Goal: Task Accomplishment & Management: Use online tool/utility

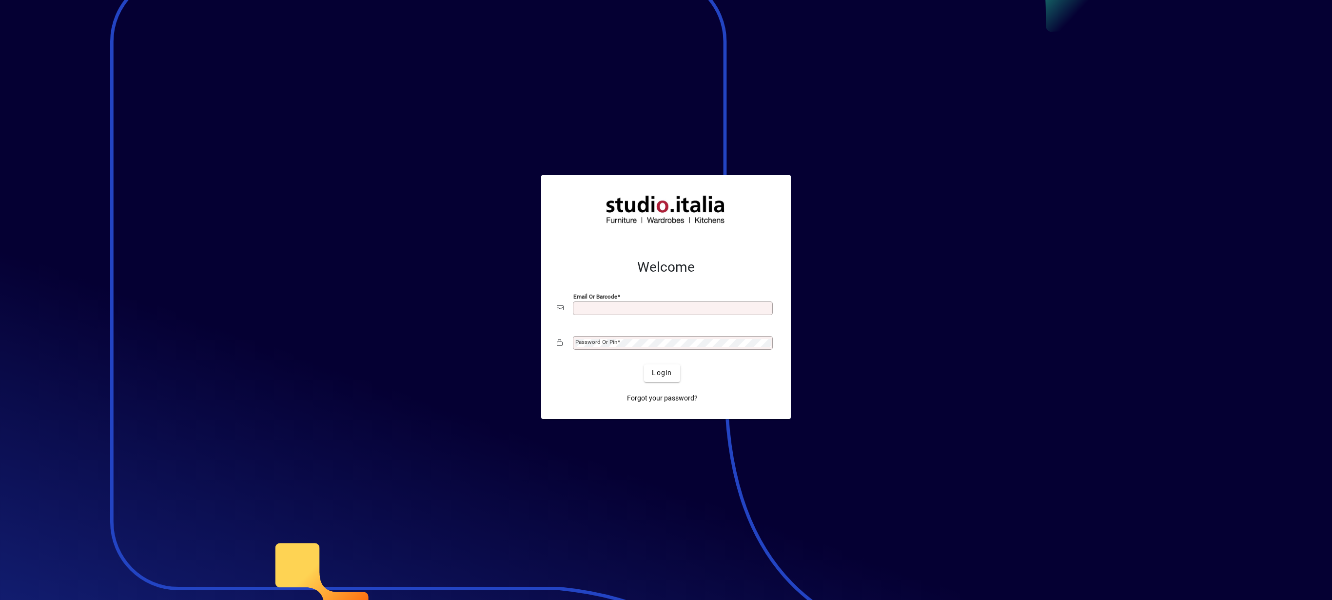
click at [599, 308] on input "Email or Barcode" at bounding box center [673, 308] width 197 height 8
type input "**********"
click at [655, 377] on span "Login" at bounding box center [662, 373] width 20 height 10
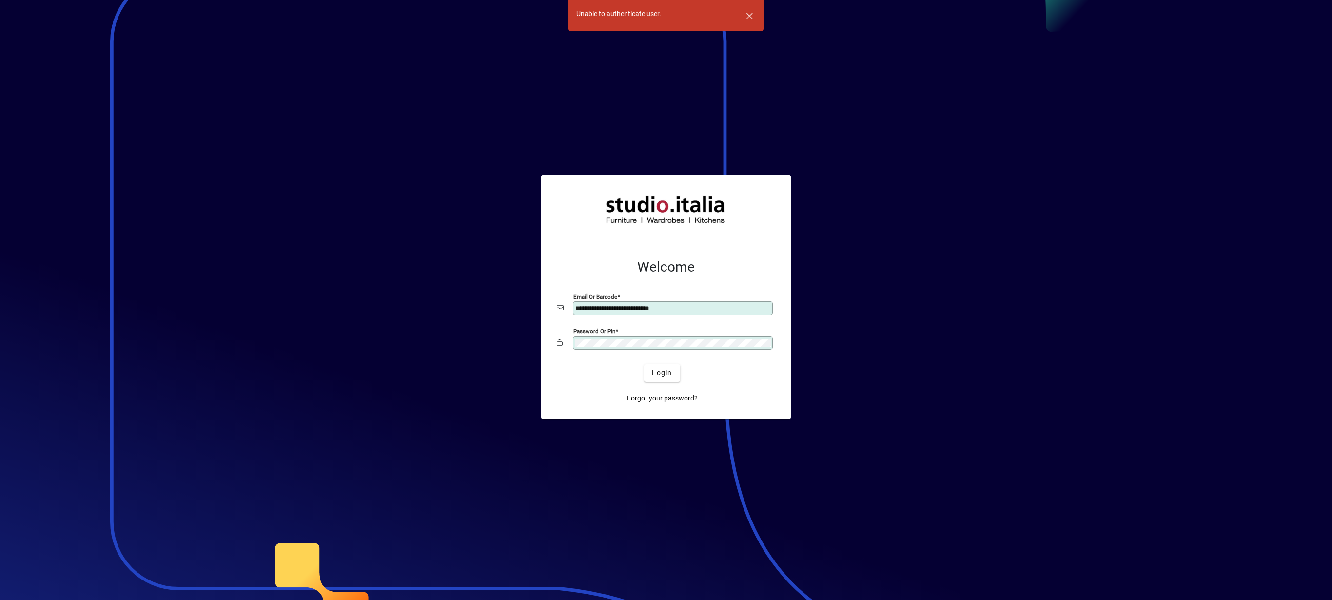
click at [644, 364] on button "Login" at bounding box center [662, 373] width 36 height 18
click at [632, 355] on div at bounding box center [666, 357] width 218 height 11
click at [644, 364] on button "Login" at bounding box center [662, 373] width 36 height 18
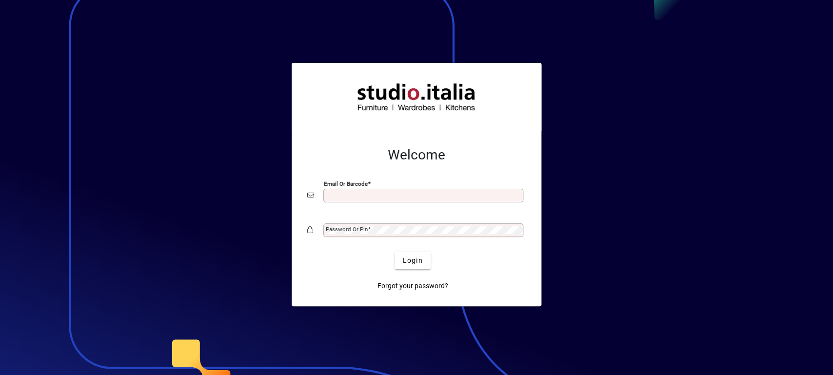
click at [345, 195] on input "Email or Barcode" at bounding box center [424, 196] width 197 height 8
type input "**********"
click at [354, 227] on mat-label "Password or Pin" at bounding box center [347, 229] width 42 height 7
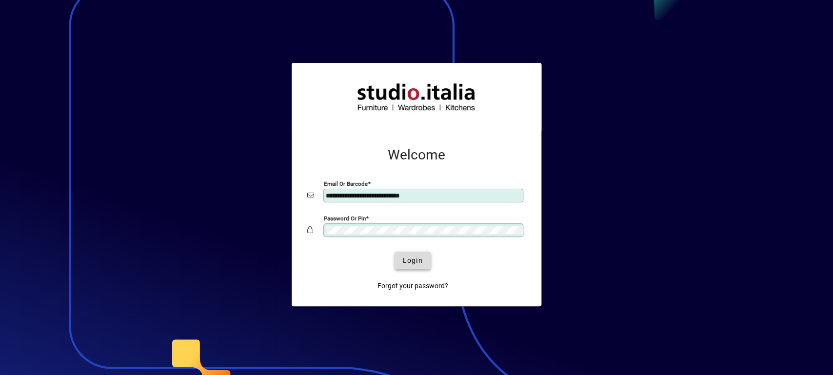
click at [413, 261] on span "Login" at bounding box center [412, 260] width 20 height 10
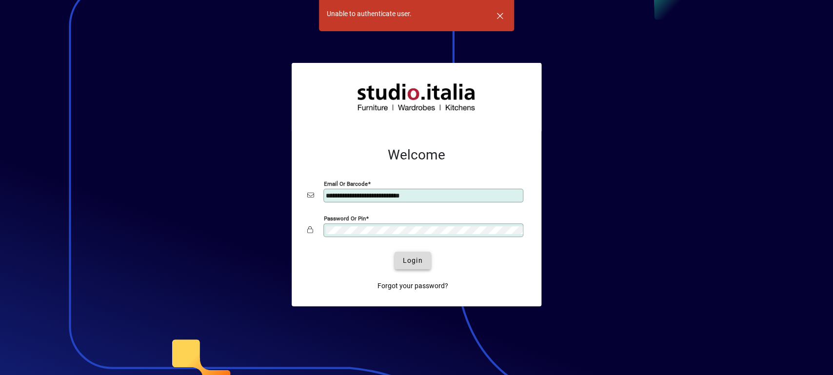
click at [416, 263] on span "Login" at bounding box center [412, 260] width 20 height 10
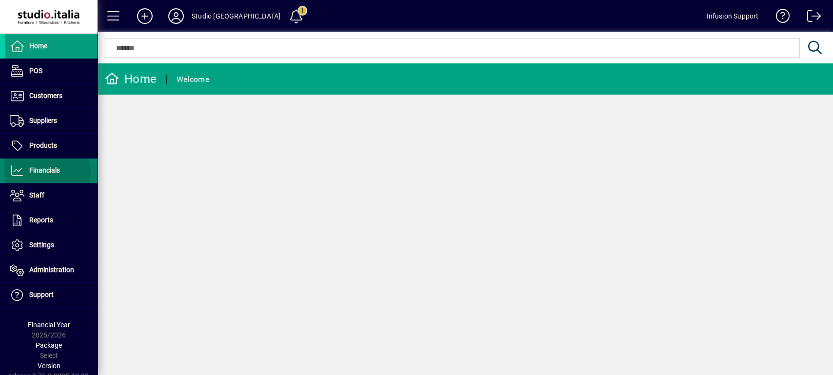
click at [47, 173] on span "Financials" at bounding box center [44, 170] width 31 height 8
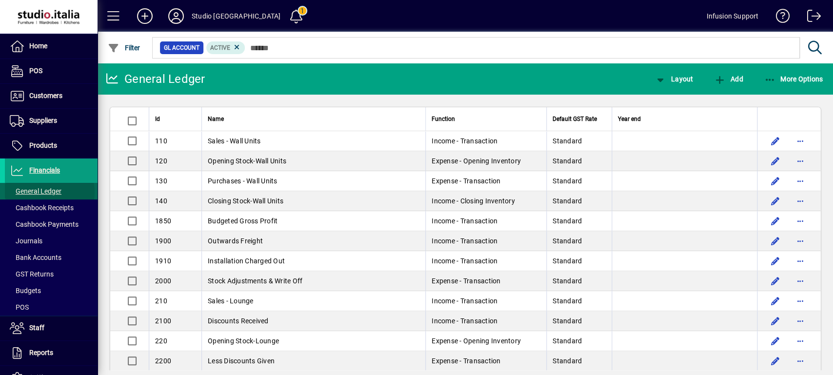
click at [49, 193] on span "General Ledger" at bounding box center [36, 191] width 52 height 8
click at [678, 75] on span "Layout" at bounding box center [673, 79] width 39 height 8
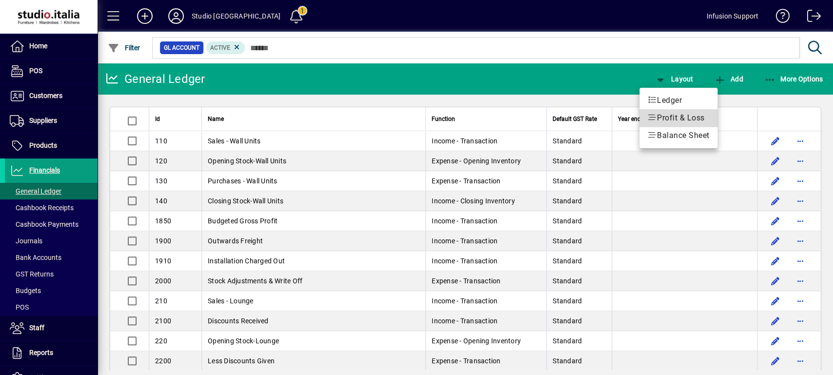
click at [678, 115] on span "Profit & Loss" at bounding box center [678, 118] width 62 height 12
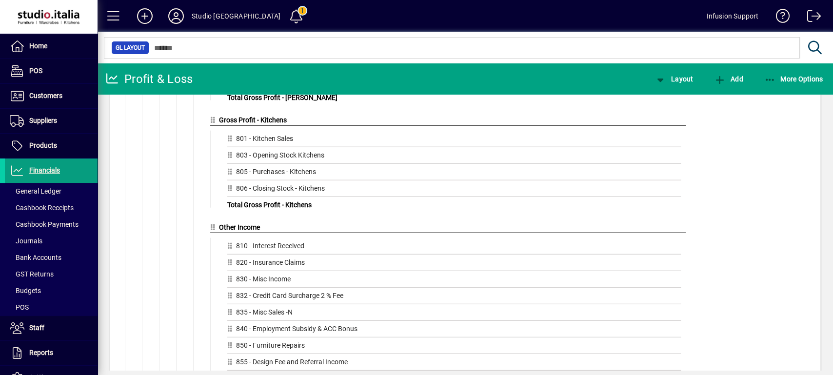
scroll to position [1064, 0]
click at [821, 362] on app-page-flat "Profit & Loss Drag GL Accounts or GL Groups here Net Profit After Tax Drag GL A…" at bounding box center [464, 232] width 735 height 275
click at [822, 363] on app-page-flat "Profit & Loss Drag GL Accounts or GL Groups here Net Profit After Tax Drag GL A…" at bounding box center [464, 232] width 735 height 275
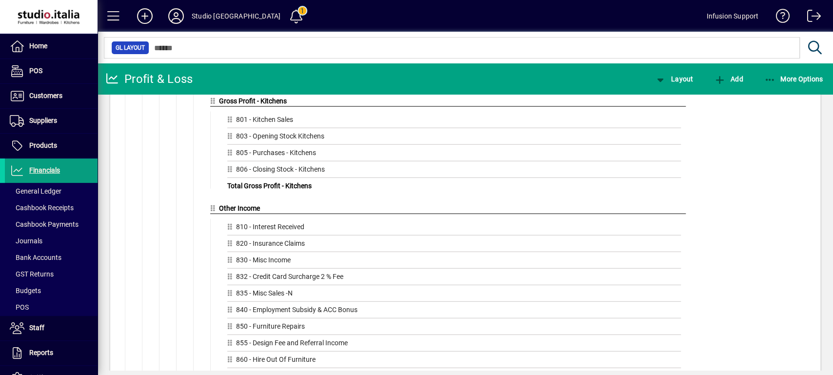
scroll to position [1090, 0]
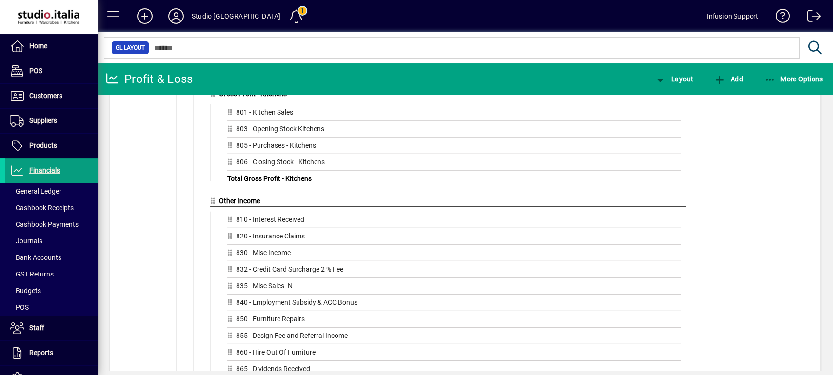
click at [816, 303] on app-page-flat "Profit & Loss Drag GL Accounts or GL Groups here Net Profit After Tax Drag GL A…" at bounding box center [464, 232] width 735 height 275
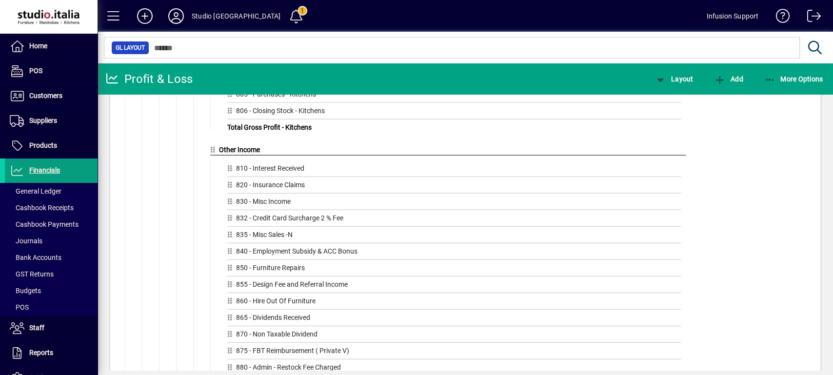
drag, startPoint x: 826, startPoint y: 364, endPoint x: 826, endPoint y: 377, distance: 13.6
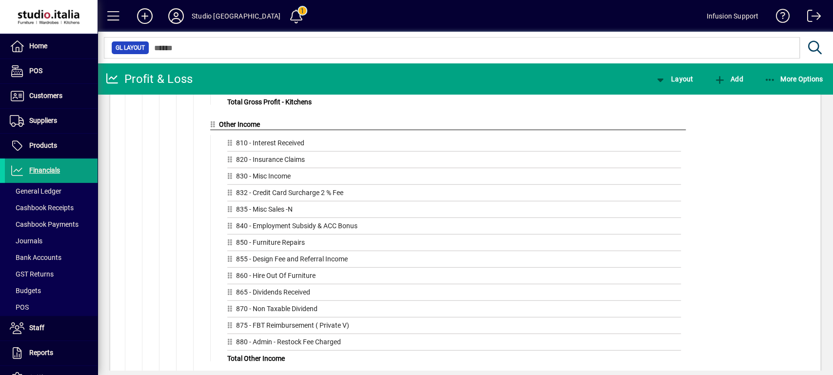
click at [412, 215] on div "835 - Misc Sales -N" at bounding box center [453, 211] width 453 height 14
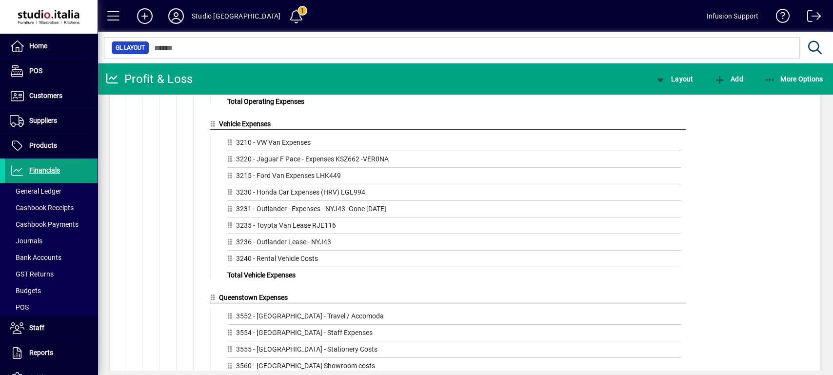
scroll to position [2986, 0]
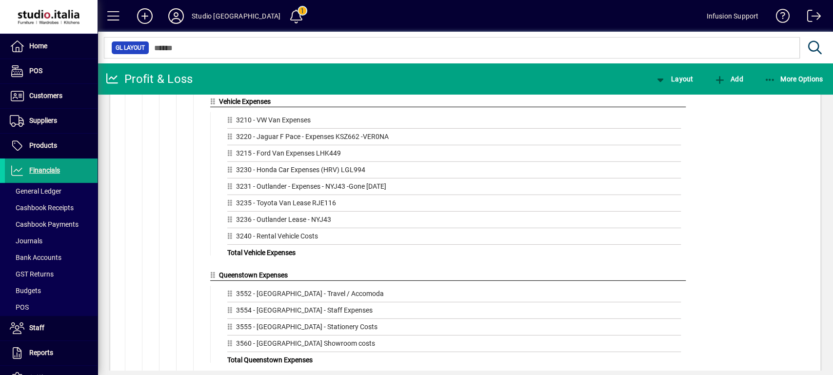
click at [251, 212] on div "3235 - Toyota Van Lease RJE116" at bounding box center [453, 205] width 453 height 14
click at [229, 206] on icon at bounding box center [231, 202] width 9 height 7
click at [295, 212] on div "3235 - Toyota Van Lease RJE116" at bounding box center [453, 205] width 453 height 14
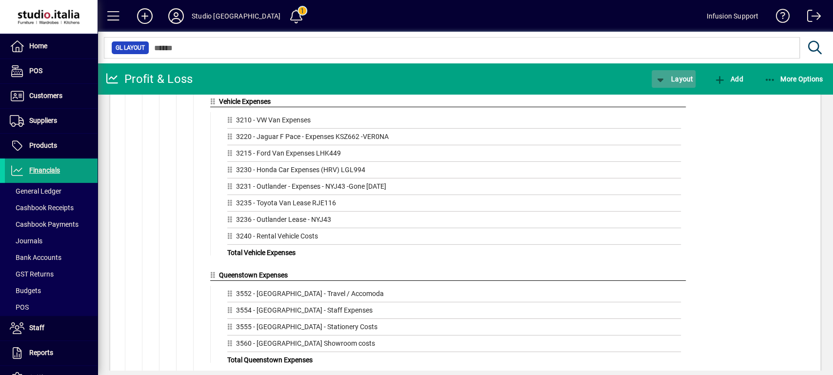
click at [666, 79] on span "Layout" at bounding box center [673, 79] width 39 height 8
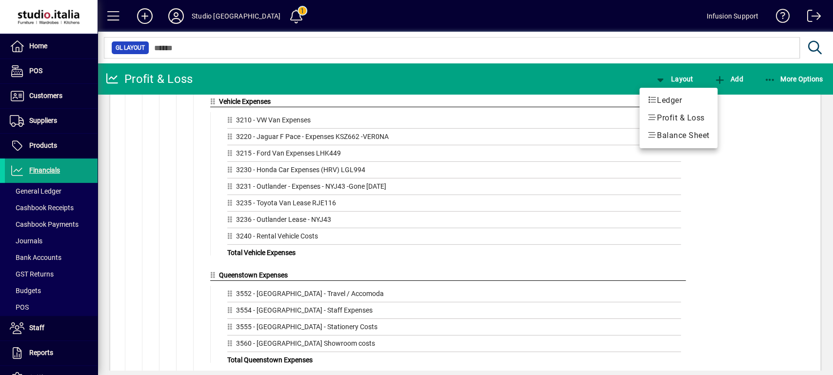
click at [269, 227] on div at bounding box center [416, 187] width 833 height 375
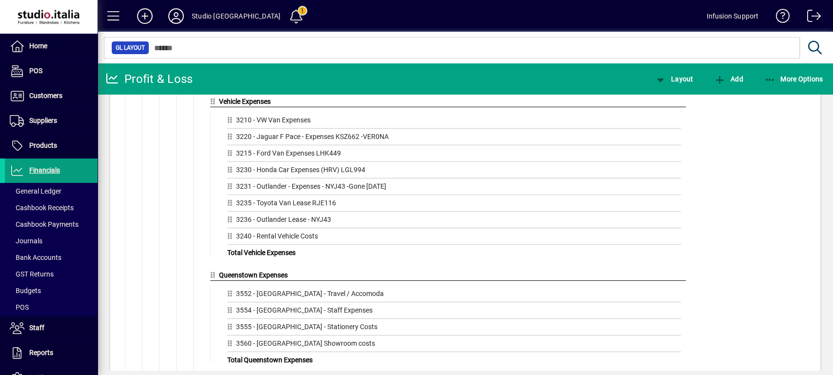
click at [269, 212] on div "3235 - Toyota Van Lease RJE116" at bounding box center [453, 205] width 453 height 14
click at [244, 212] on div "3235 - Toyota Van Lease RJE116" at bounding box center [453, 205] width 453 height 14
click at [229, 206] on icon at bounding box center [231, 202] width 9 height 7
click at [60, 173] on span "Financials" at bounding box center [44, 170] width 31 height 8
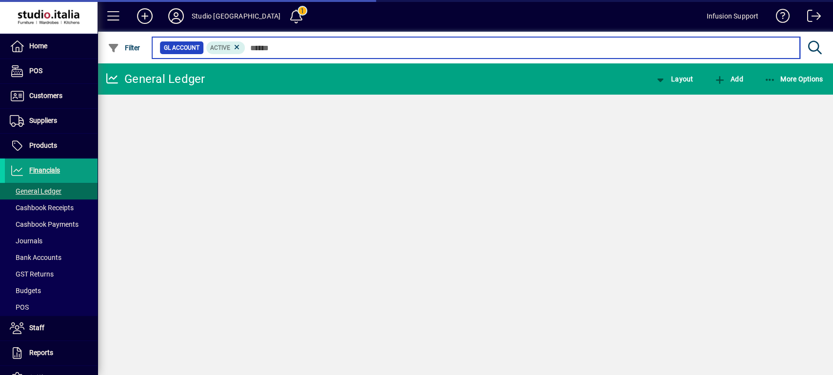
click at [294, 48] on input "text" at bounding box center [518, 48] width 546 height 14
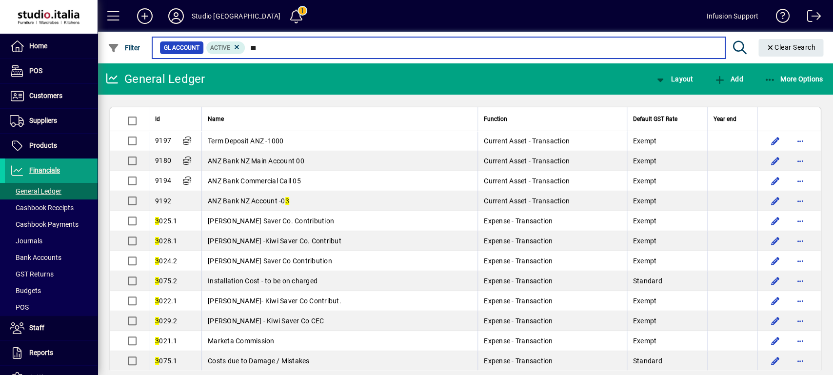
type input "*"
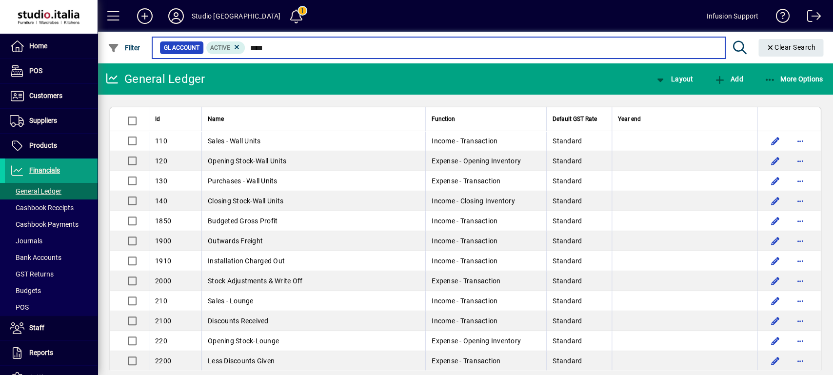
click at [292, 43] on input "****" at bounding box center [480, 48] width 471 height 14
click at [288, 49] on input "****" at bounding box center [480, 48] width 471 height 14
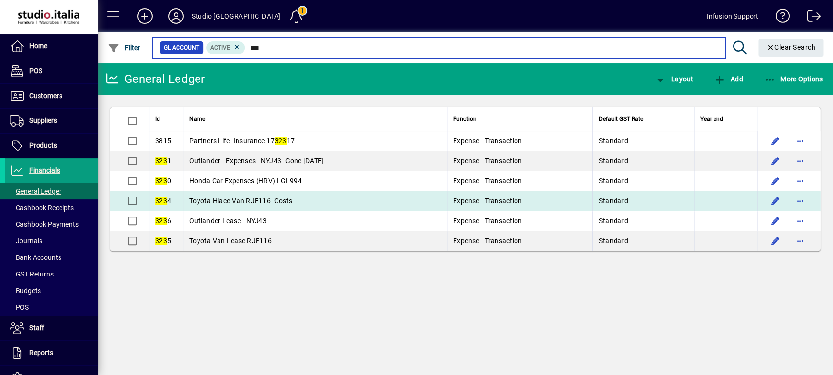
type input "***"
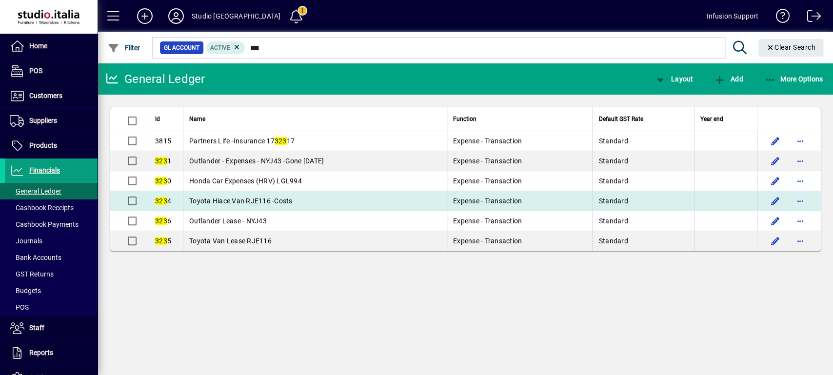
click at [246, 205] on span "Toyota Hiace Van RJE116 -Costs" at bounding box center [240, 201] width 103 height 8
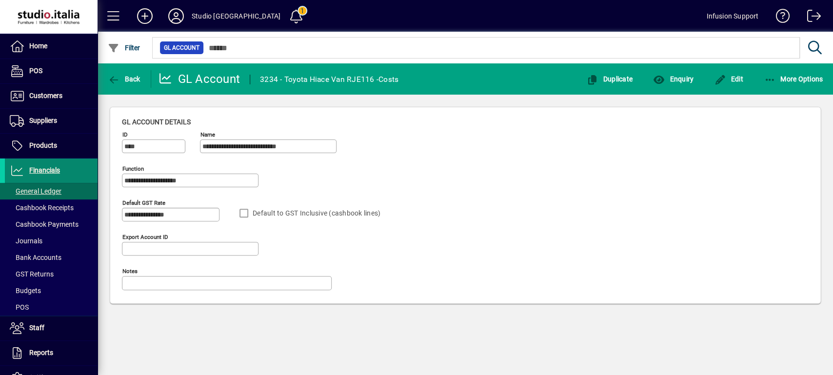
click at [52, 170] on span "Financials" at bounding box center [44, 170] width 31 height 8
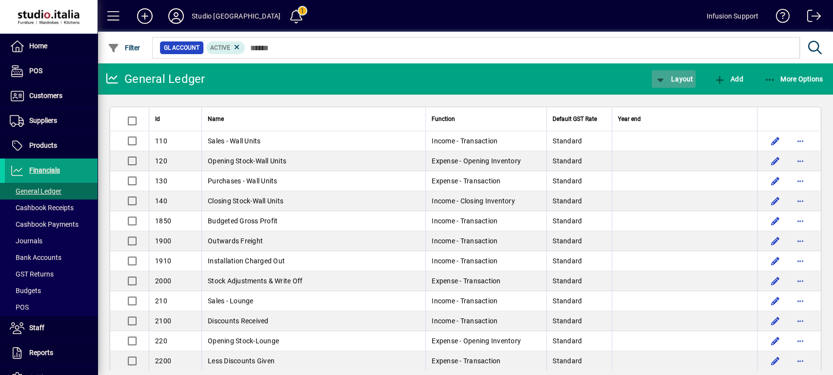
click at [676, 80] on span "Layout" at bounding box center [673, 79] width 39 height 8
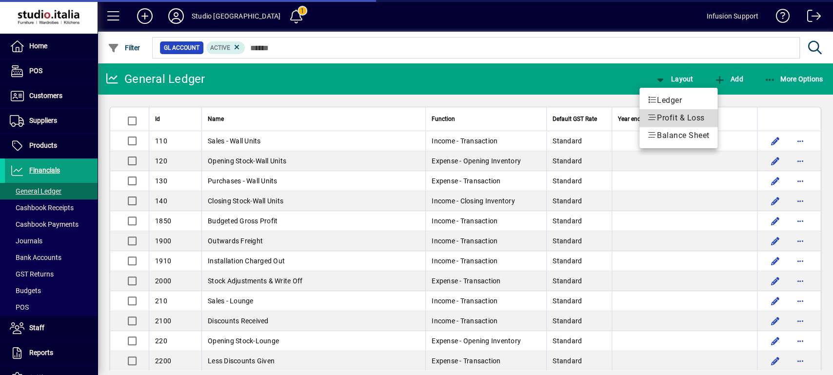
click at [675, 118] on span "Profit & Loss" at bounding box center [678, 118] width 62 height 12
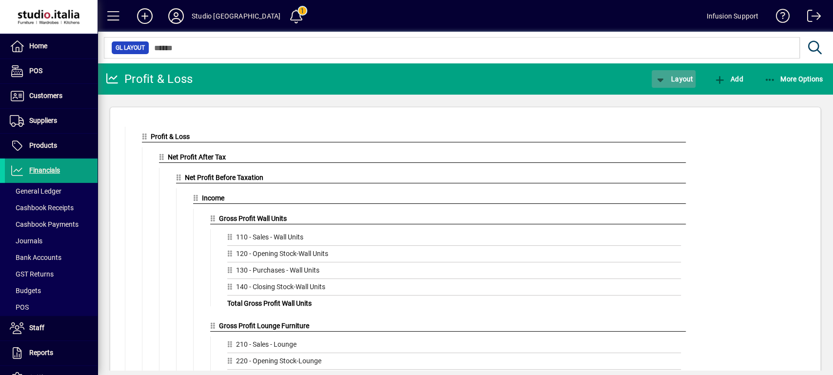
click at [677, 83] on span "Layout" at bounding box center [673, 79] width 39 height 8
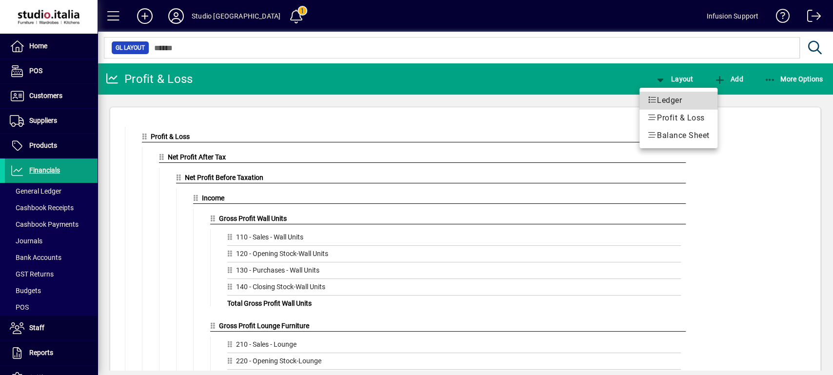
click at [674, 99] on span "Ledger" at bounding box center [678, 101] width 62 height 12
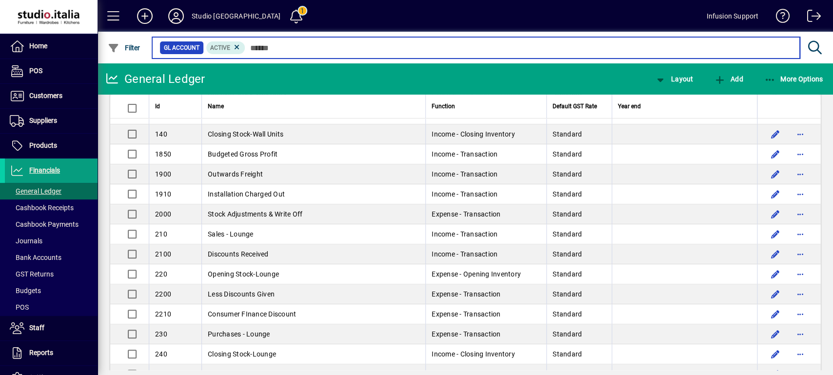
scroll to position [77, 0]
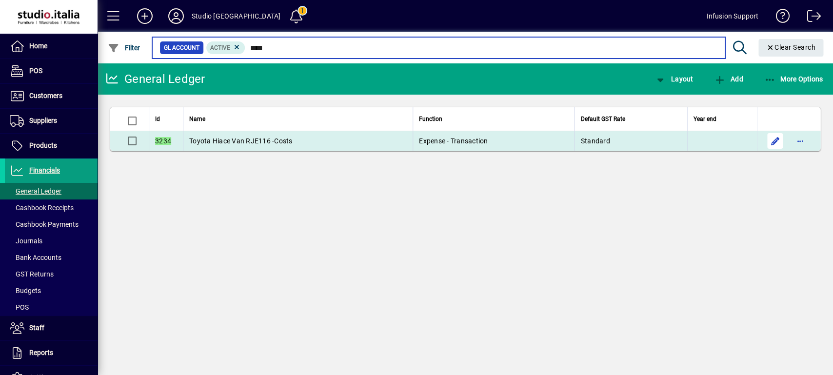
type input "****"
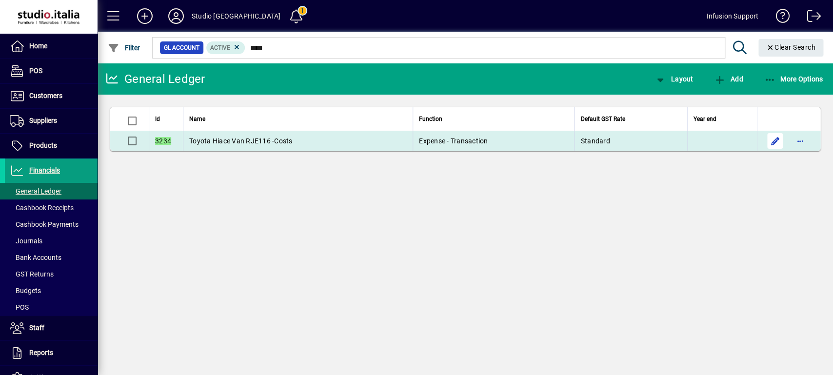
click at [775, 135] on span "button" at bounding box center [774, 140] width 23 height 23
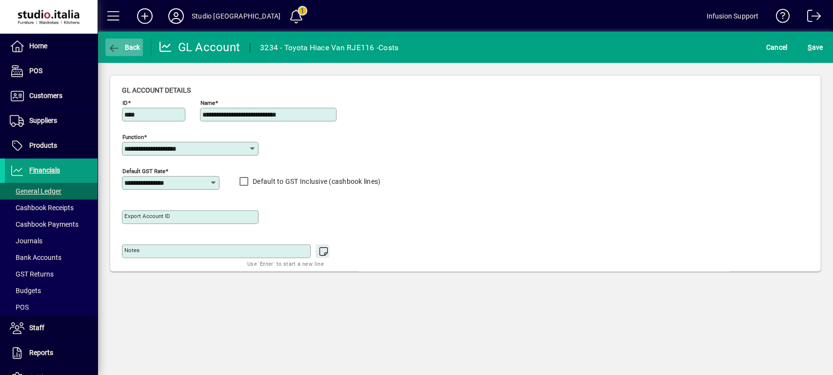
click at [117, 45] on icon "button" at bounding box center [114, 48] width 12 height 10
type input "****"
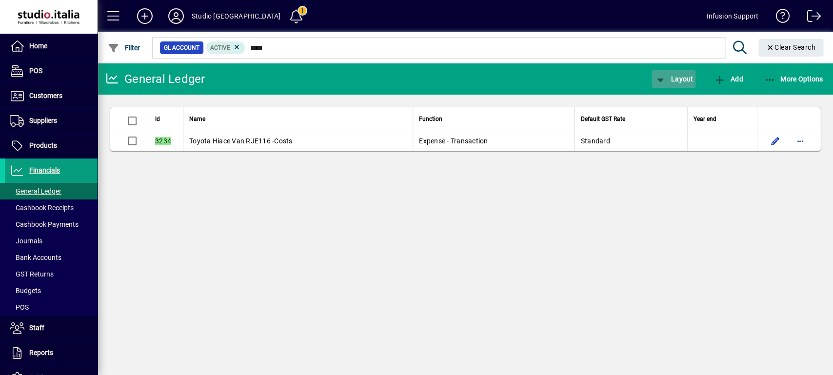
click at [684, 75] on span "Layout" at bounding box center [673, 79] width 39 height 8
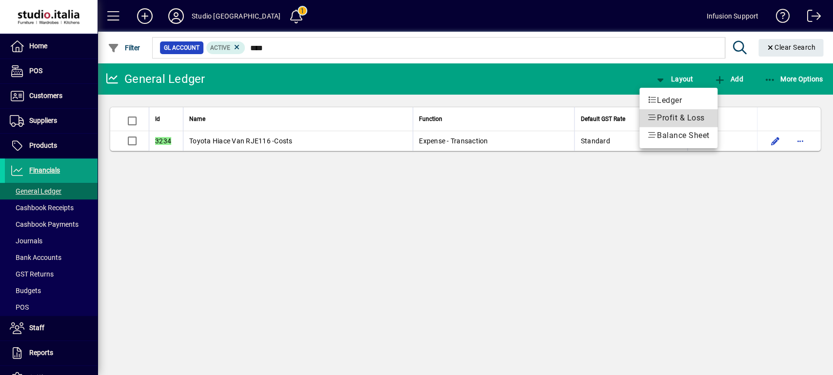
click at [675, 121] on span "Profit & Loss" at bounding box center [678, 118] width 62 height 12
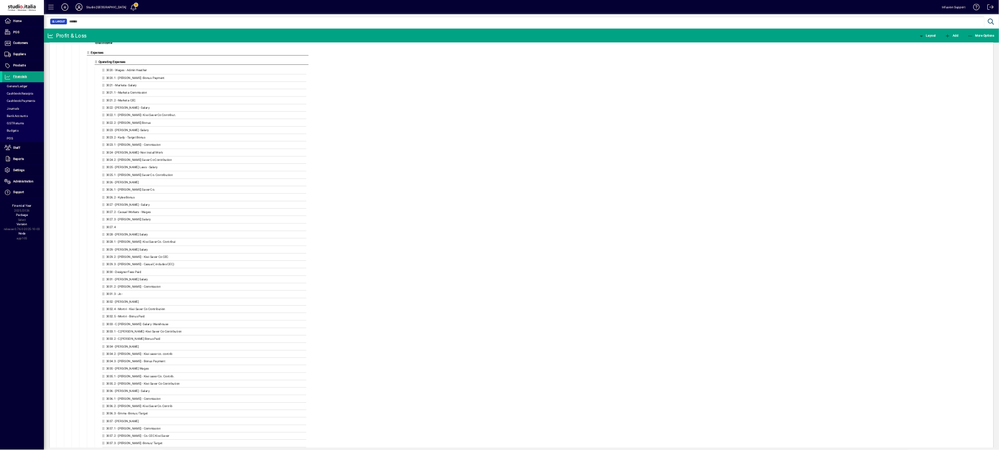
scroll to position [1468, 0]
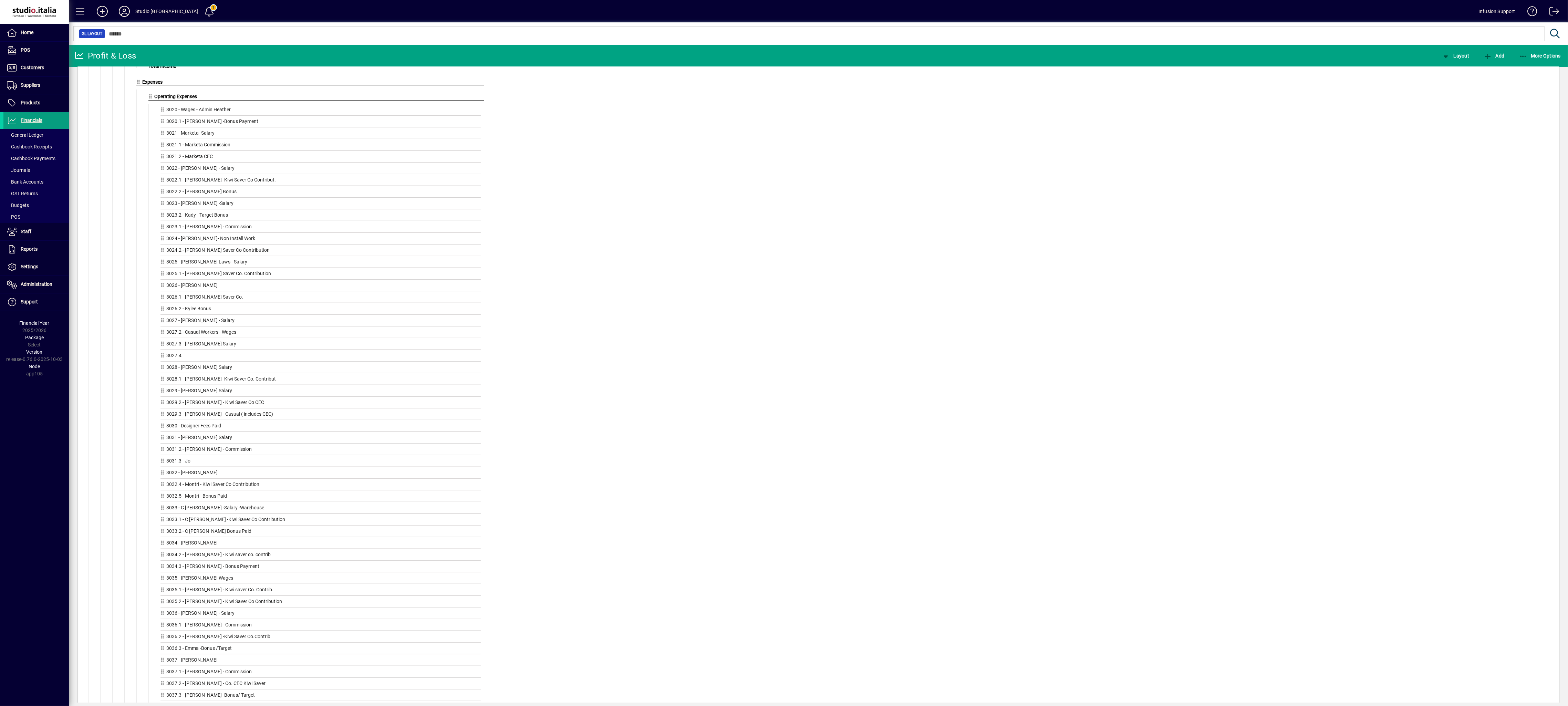
click at [588, 264] on div "Profit & Loss Drag GL Accounts or GL Groups here Net Profit After Tax Drag GL A…" at bounding box center [821, 681] width 1460 height 3260
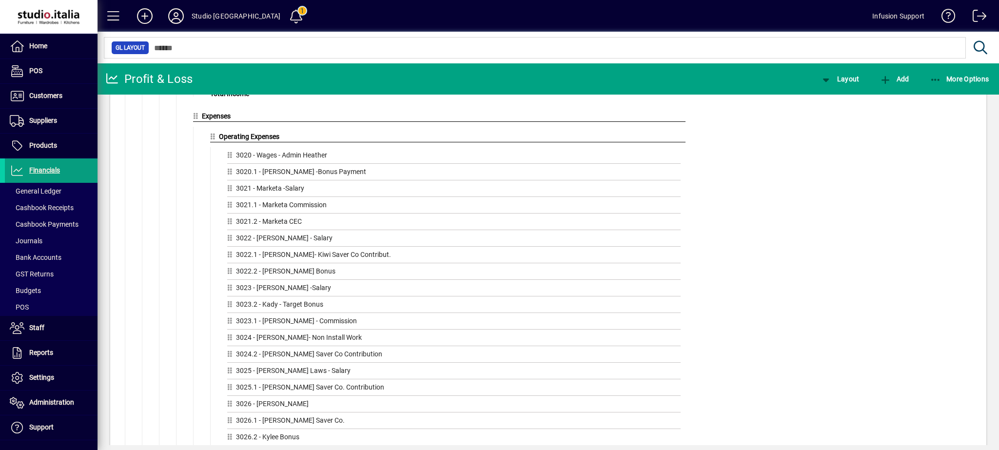
scroll to position [1467, 0]
click at [832, 78] on span "More Options" at bounding box center [959, 79] width 59 height 8
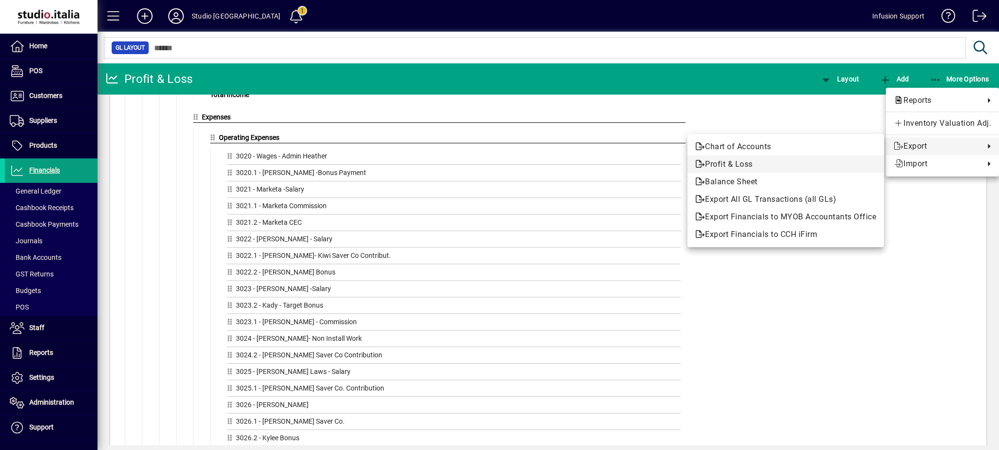
click at [744, 161] on span "Profit & Loss" at bounding box center [785, 164] width 181 height 12
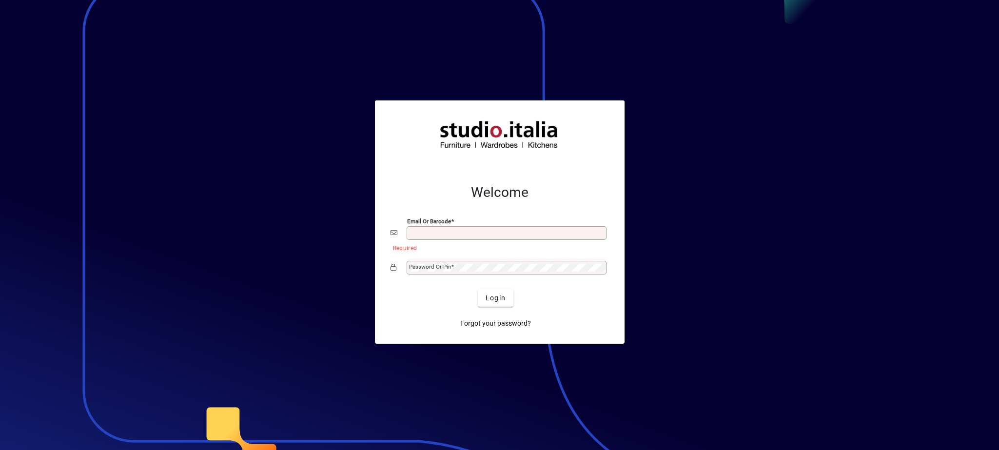
click at [443, 233] on input "Email or Barcode" at bounding box center [507, 233] width 197 height 8
type input "**********"
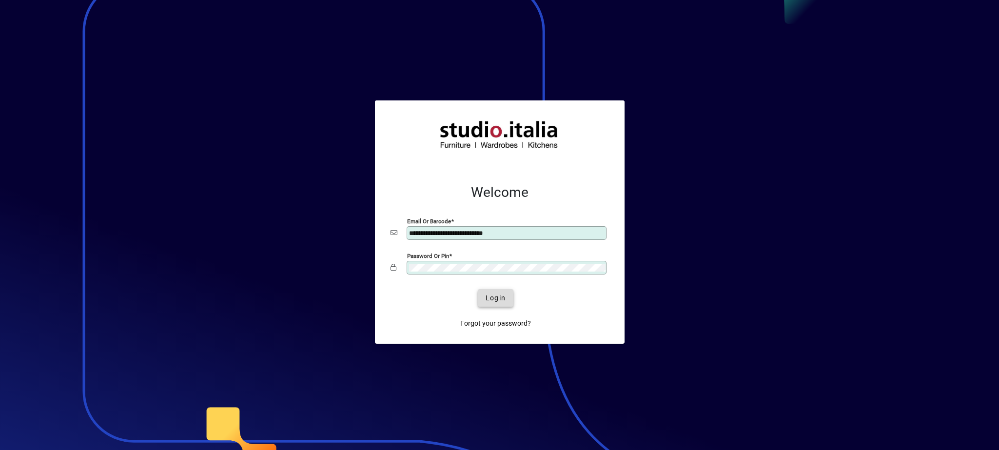
click at [492, 294] on span "Login" at bounding box center [496, 298] width 20 height 10
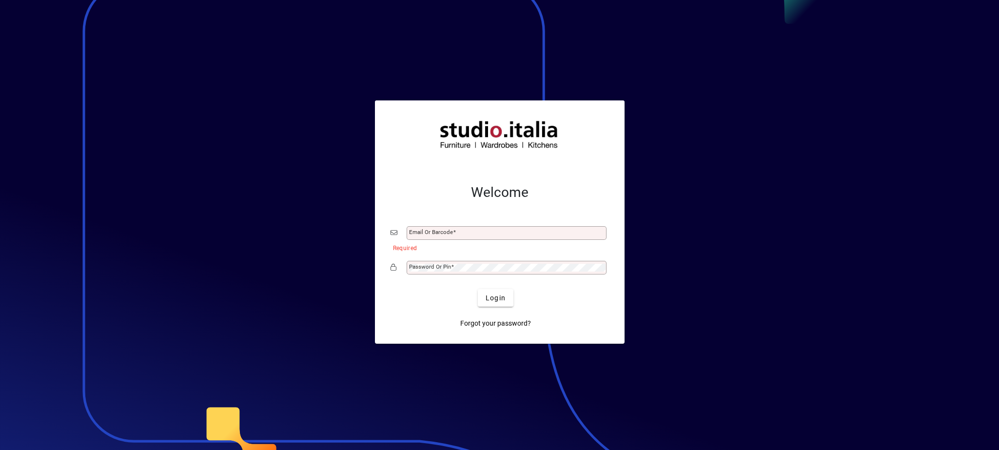
click at [450, 229] on div "Email or Barcode" at bounding box center [507, 233] width 200 height 14
type input "**********"
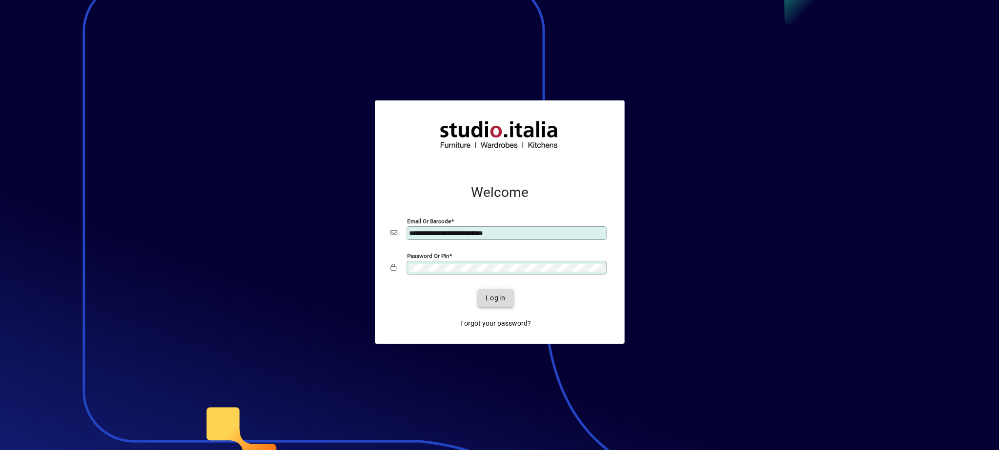
click at [493, 298] on span "Login" at bounding box center [496, 298] width 20 height 10
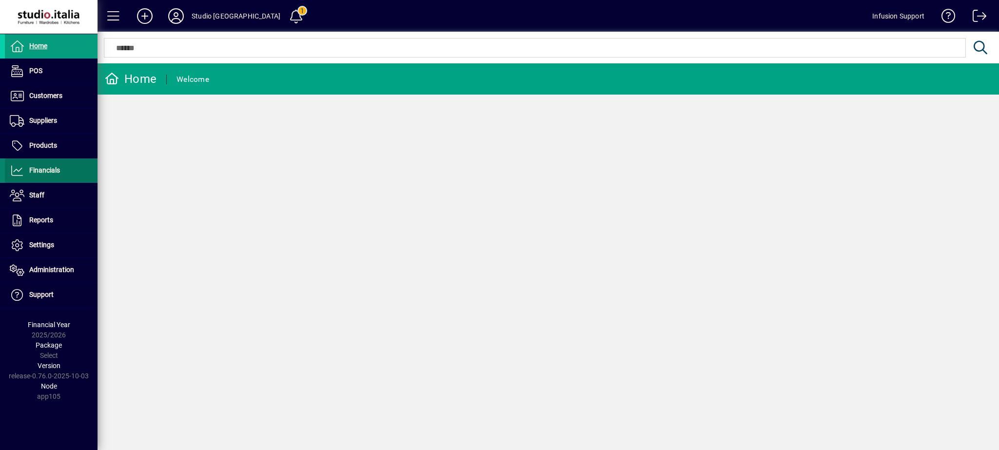
click at [54, 166] on span "Financials" at bounding box center [32, 171] width 55 height 12
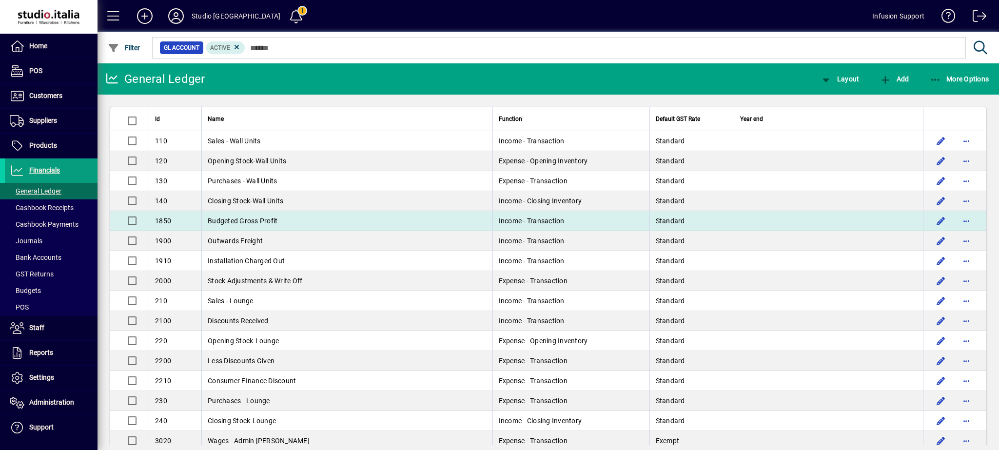
click at [773, 216] on td at bounding box center [828, 221] width 189 height 20
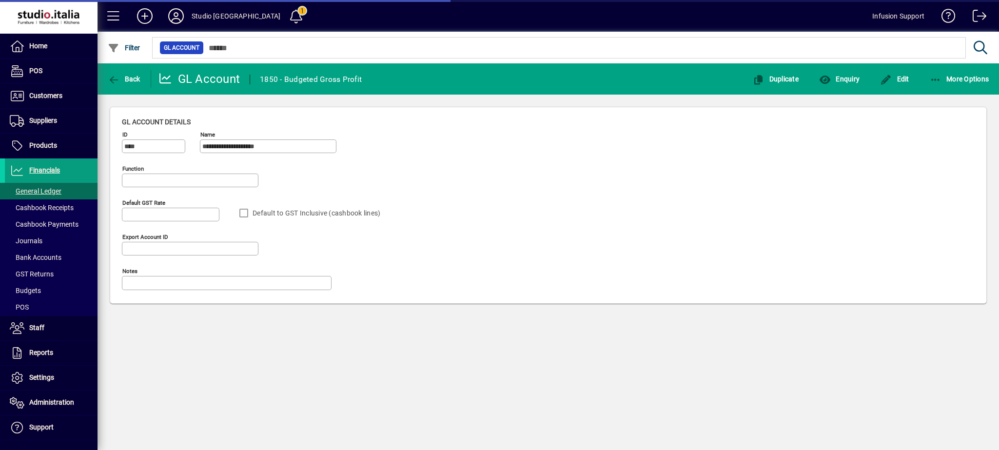
type input "**********"
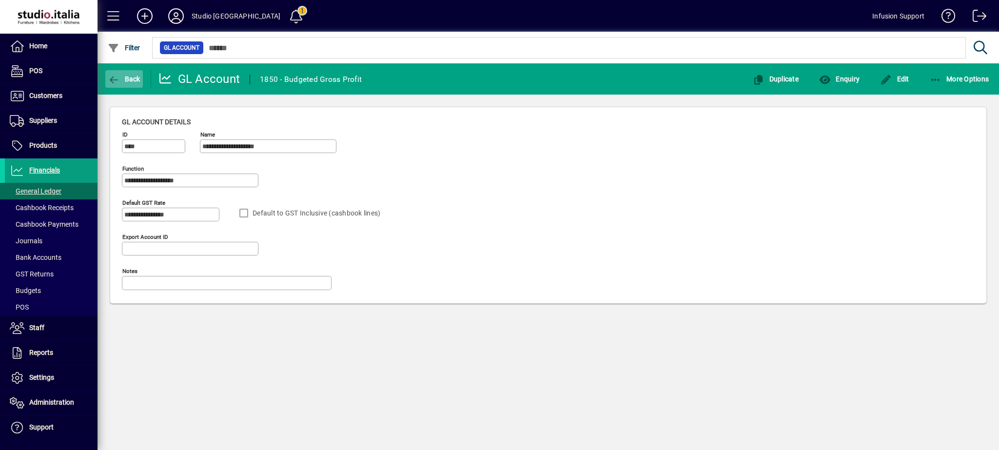
click at [110, 78] on icon "button" at bounding box center [114, 80] width 12 height 10
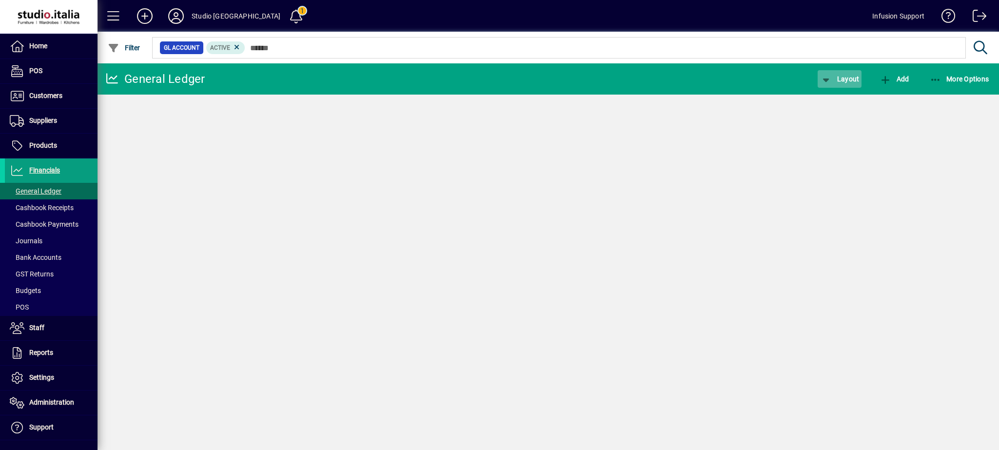
click at [835, 84] on span "button" at bounding box center [840, 78] width 44 height 23
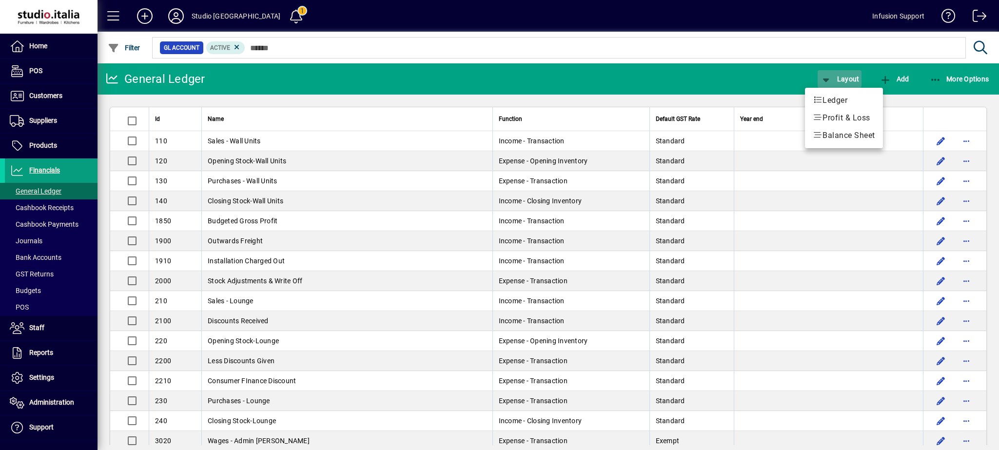
click at [835, 78] on span "Layout" at bounding box center [839, 79] width 39 height 8
click at [837, 118] on span "Profit & Loss" at bounding box center [844, 118] width 62 height 12
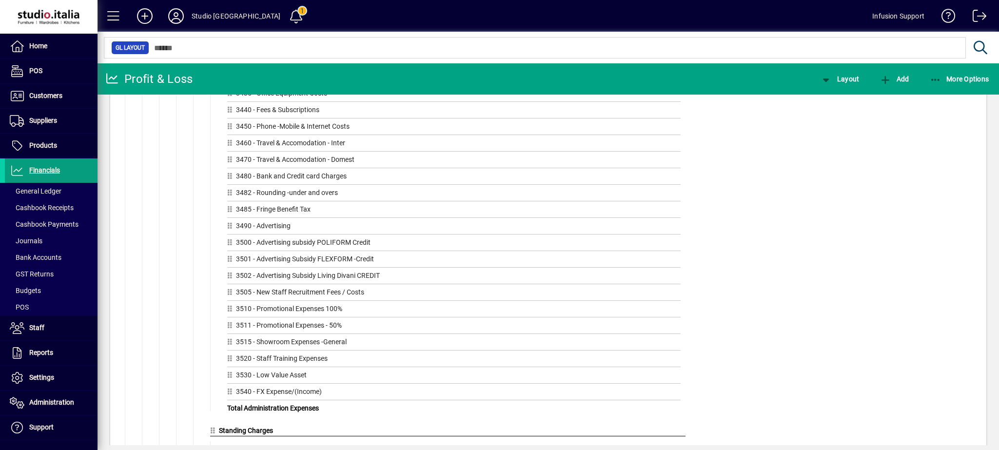
scroll to position [3595, 0]
click at [355, 56] on mat-chip-set "GL Layout" at bounding box center [534, 48] width 861 height 20
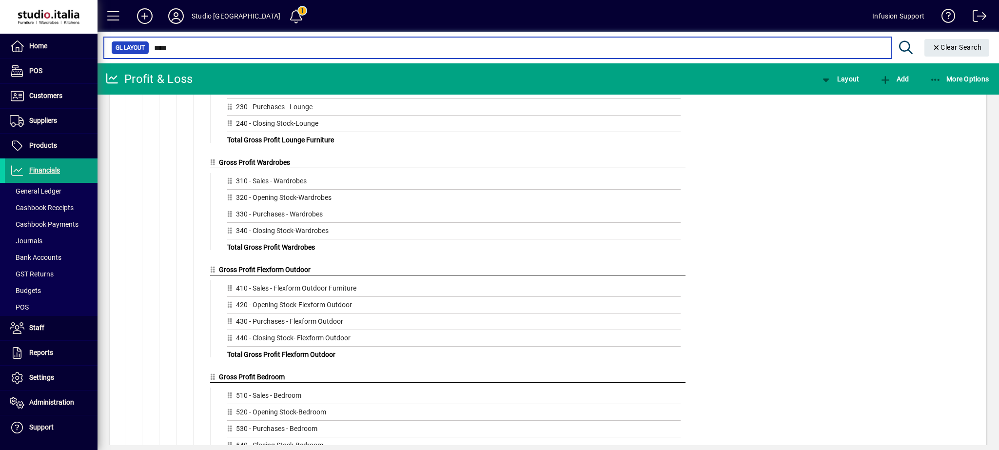
scroll to position [273, 0]
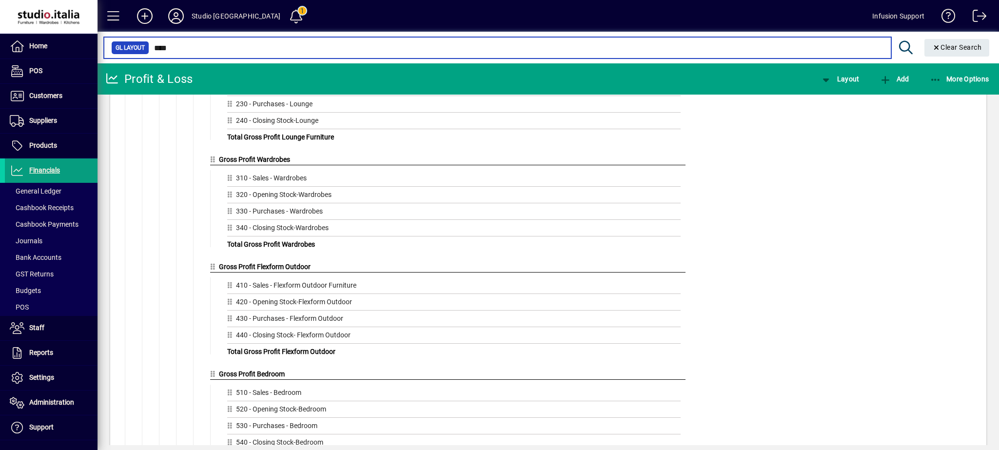
drag, startPoint x: 993, startPoint y: 137, endPoint x: 987, endPoint y: 263, distance: 125.4
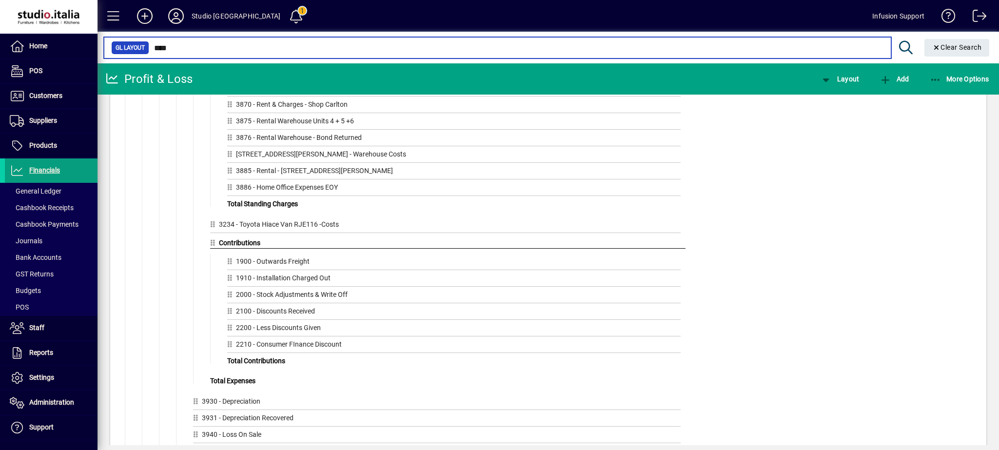
scroll to position [4190, 0]
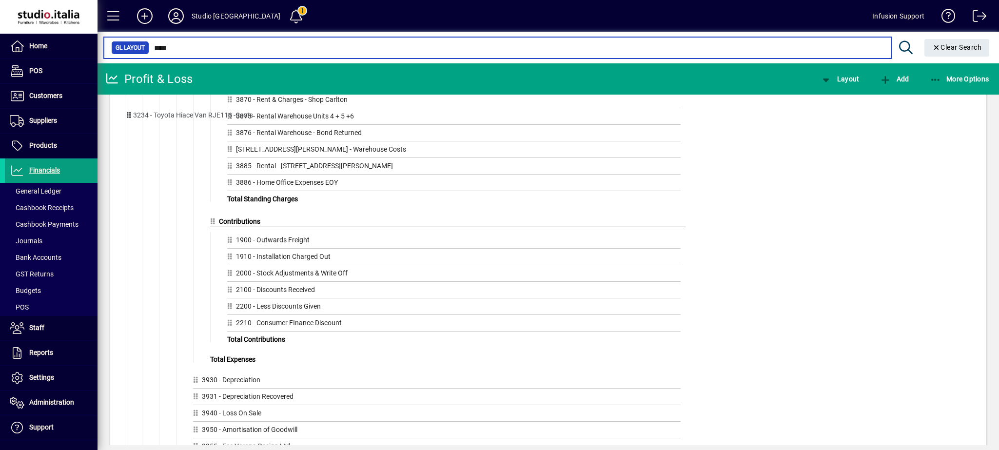
drag, startPoint x: 216, startPoint y: 279, endPoint x: 130, endPoint y: 118, distance: 182.6
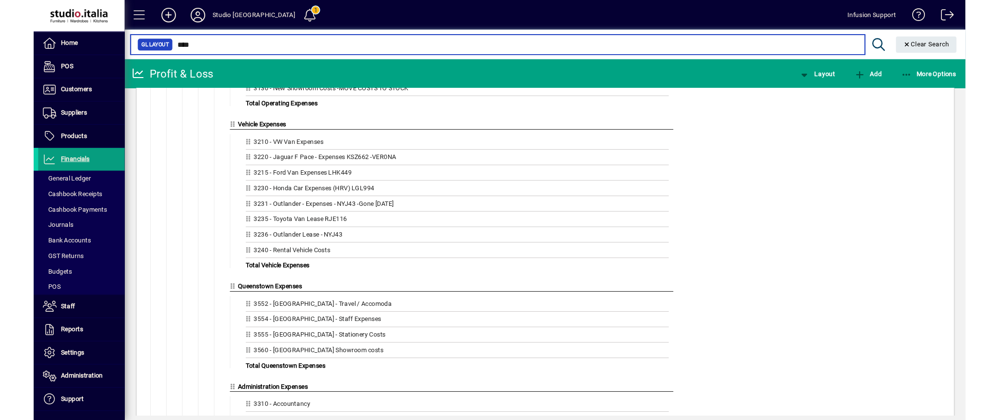
scroll to position [2944, 0]
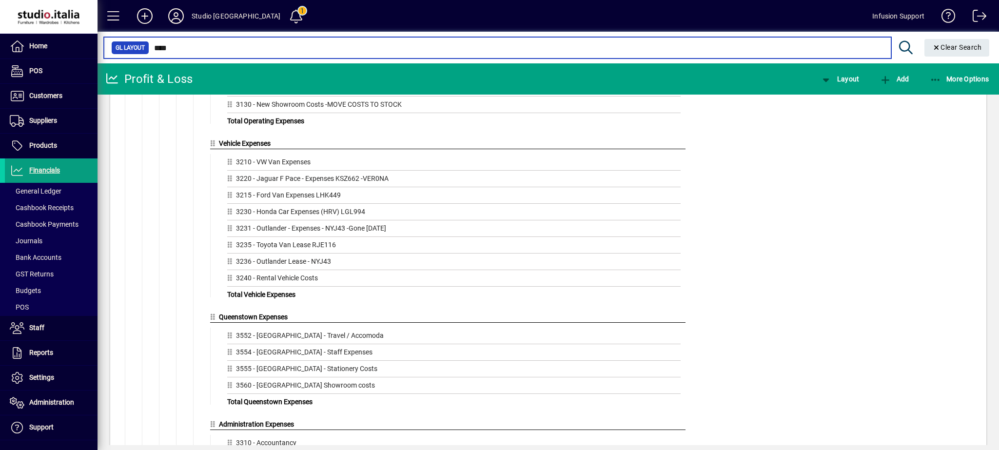
type input "****"
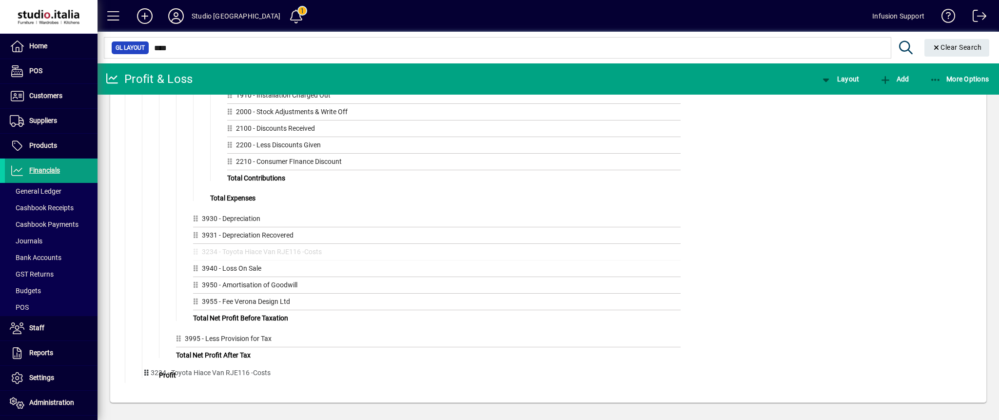
scroll to position [4412, 0]
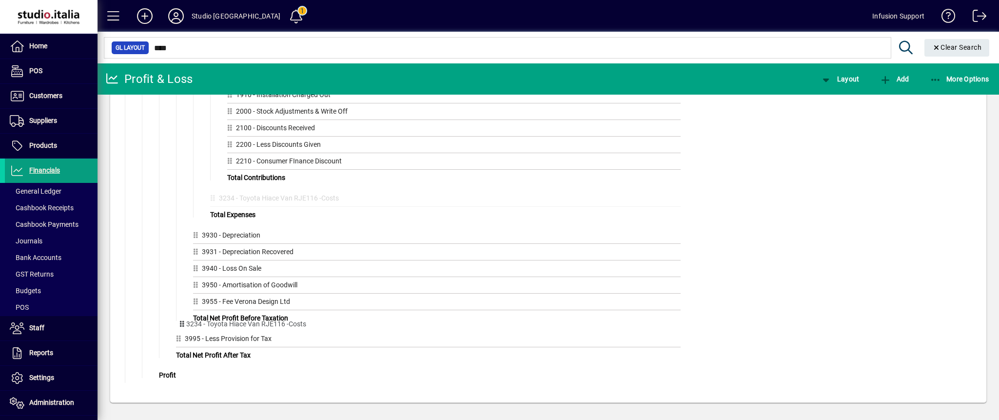
drag, startPoint x: 147, startPoint y: 376, endPoint x: 230, endPoint y: 190, distance: 203.6
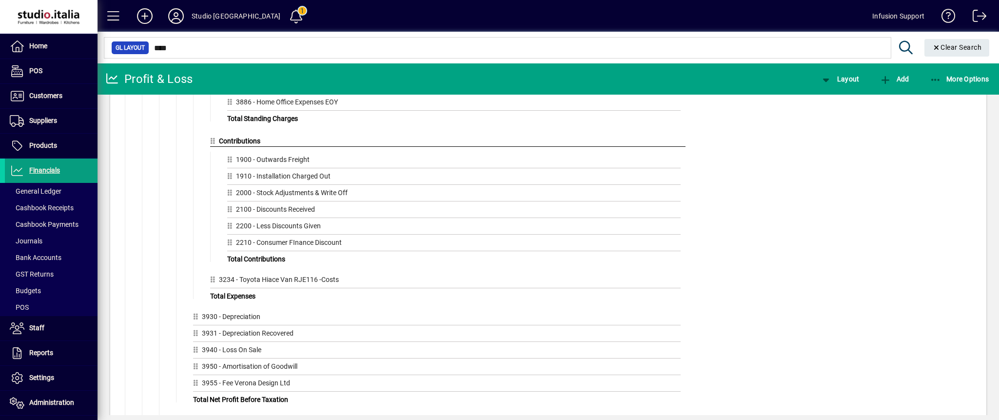
scroll to position [4267, 0]
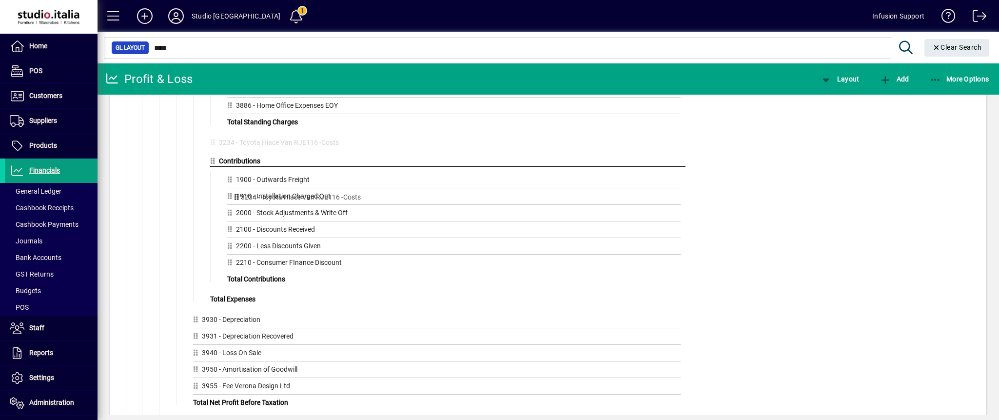
drag, startPoint x: 211, startPoint y: 342, endPoint x: 234, endPoint y: 195, distance: 149.1
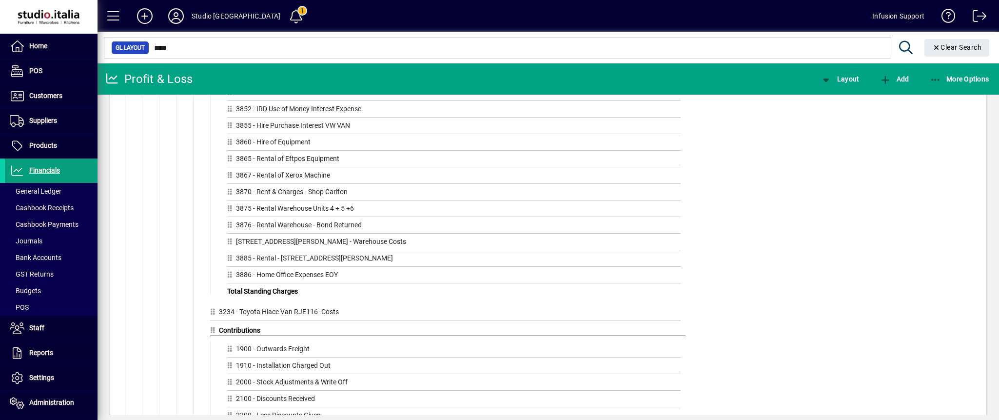
scroll to position [4074, 0]
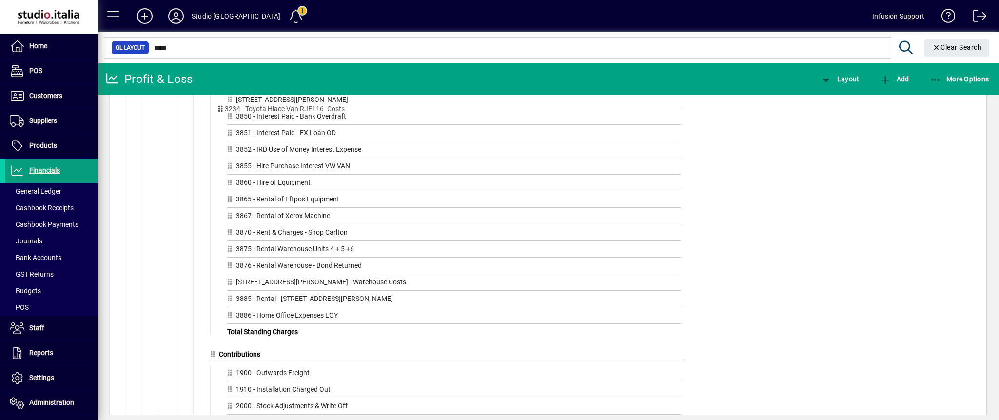
drag, startPoint x: 213, startPoint y: 393, endPoint x: 219, endPoint y: 106, distance: 286.7
click at [219, 106] on div "Drag GL Accounts or GL Groups here 3810 - Insurance Costs 3815 - Partners Life …" at bounding box center [450, 143] width 470 height 362
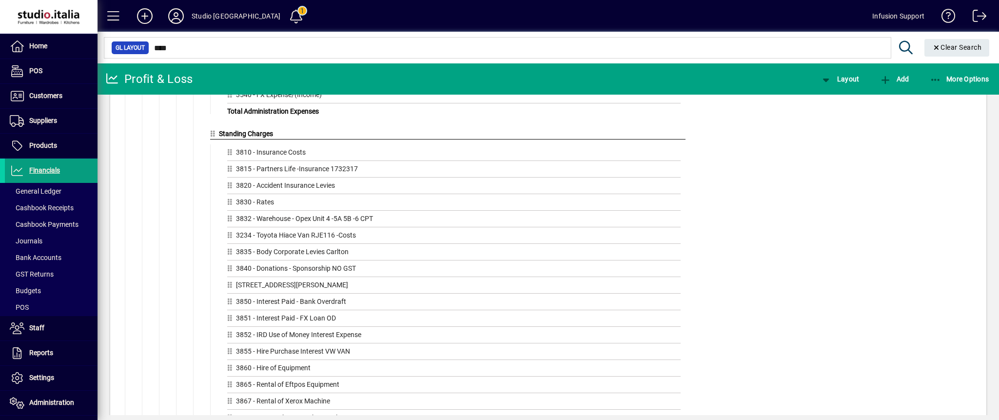
scroll to position [3865, 0]
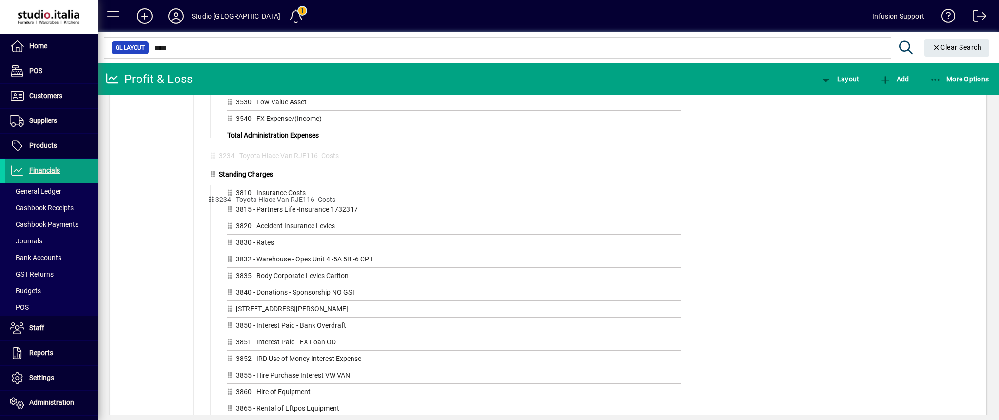
drag, startPoint x: 230, startPoint y: 308, endPoint x: 209, endPoint y: 194, distance: 115.9
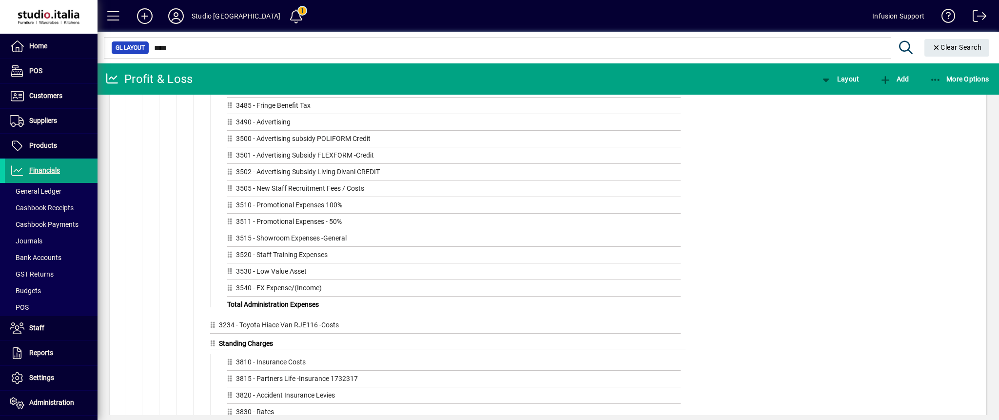
scroll to position [3672, 0]
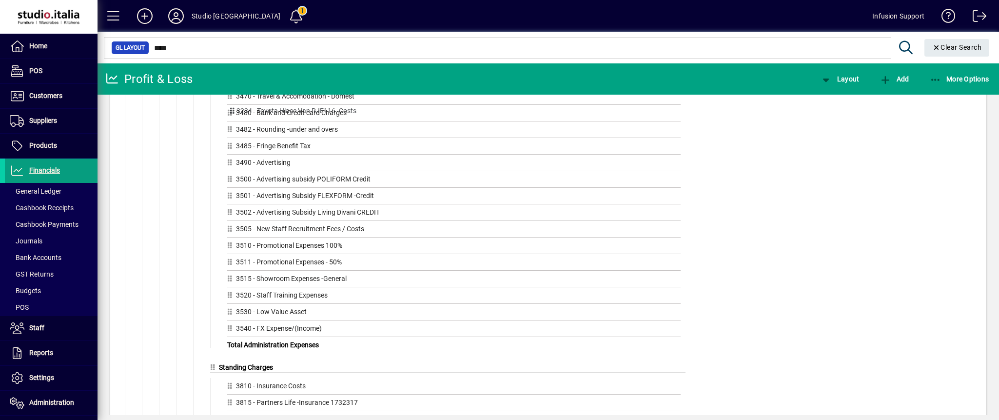
drag, startPoint x: 214, startPoint y: 402, endPoint x: 233, endPoint y: 108, distance: 294.1
click at [233, 108] on div "Drag GL Accounts or GL Groups here 3310 - Accountancy 3315 - Payroll System Cos…" at bounding box center [450, 23] width 470 height 627
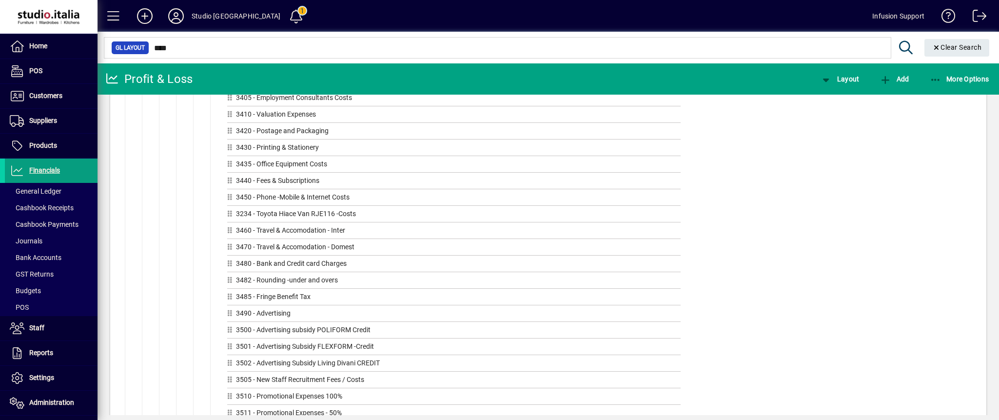
scroll to position [3503, 0]
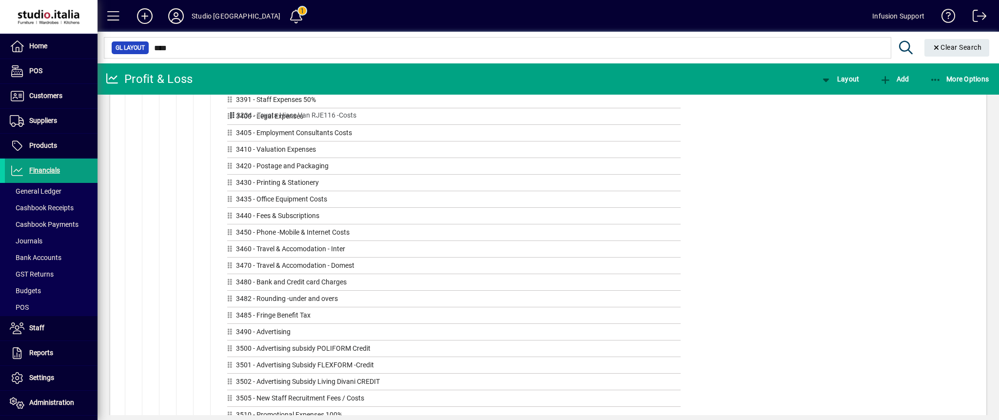
drag, startPoint x: 232, startPoint y: 279, endPoint x: 231, endPoint y: 113, distance: 166.7
click at [231, 113] on div "Drag GL Accounts or GL Groups here 3310 - Accountancy 3315 - Payroll System Cos…" at bounding box center [450, 192] width 470 height 627
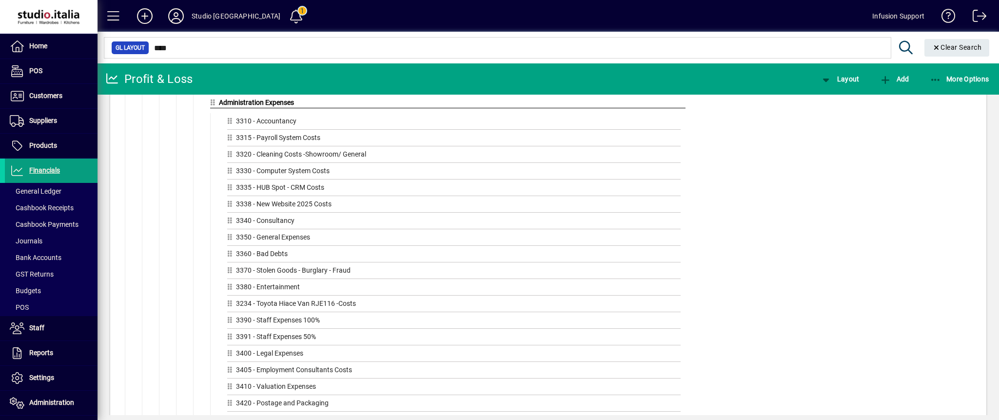
scroll to position [3262, 0]
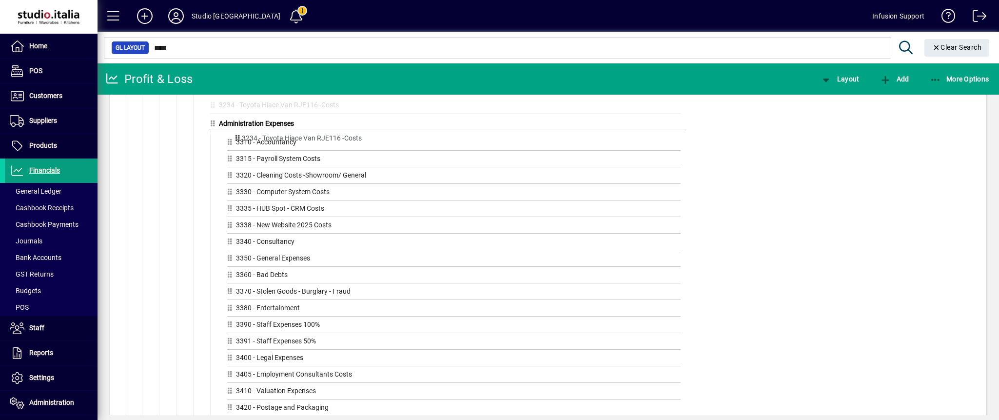
drag, startPoint x: 231, startPoint y: 355, endPoint x: 236, endPoint y: 137, distance: 217.5
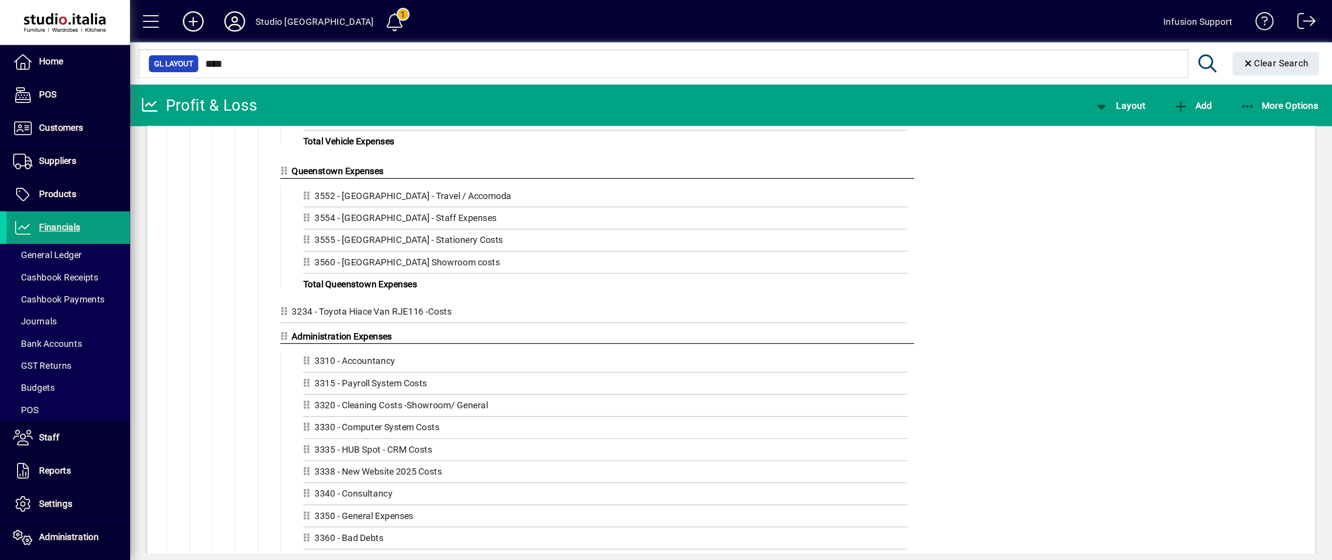
scroll to position [3125, 0]
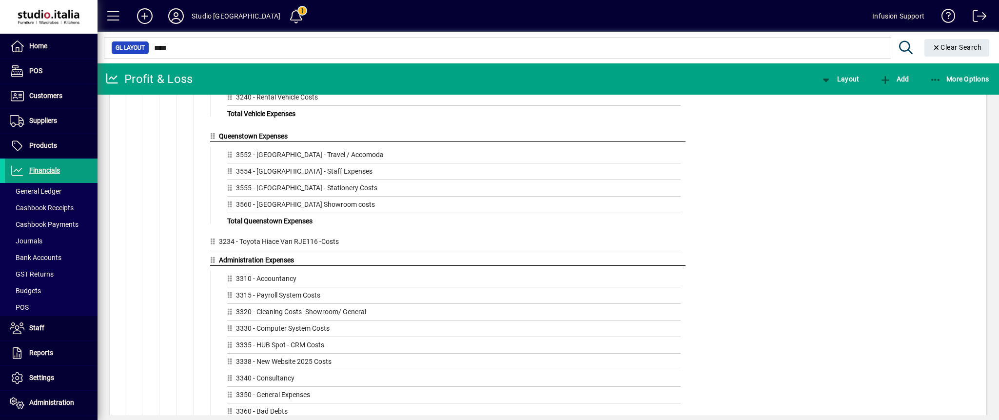
drag, startPoint x: 993, startPoint y: 102, endPoint x: 987, endPoint y: 8, distance: 94.3
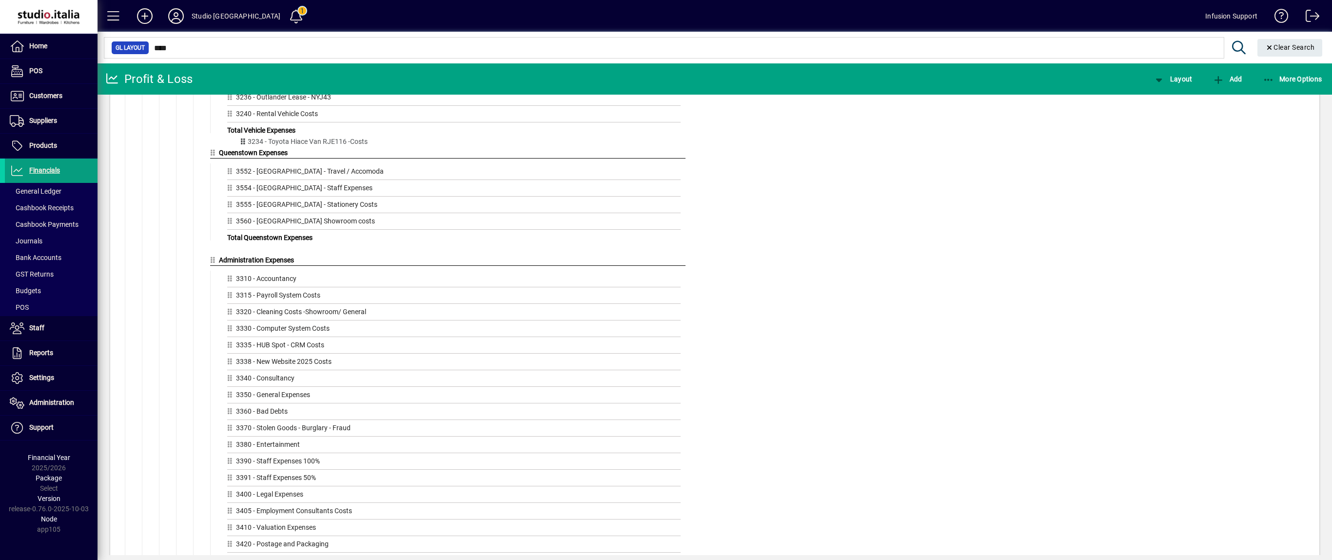
drag, startPoint x: 211, startPoint y: 327, endPoint x: 240, endPoint y: 140, distance: 188.5
click at [240, 122] on div "Drag GL Accounts or GL Groups here 3210 - VW Van Expenses 3220 - Jaguar F Pace …" at bounding box center [450, 49] width 470 height 146
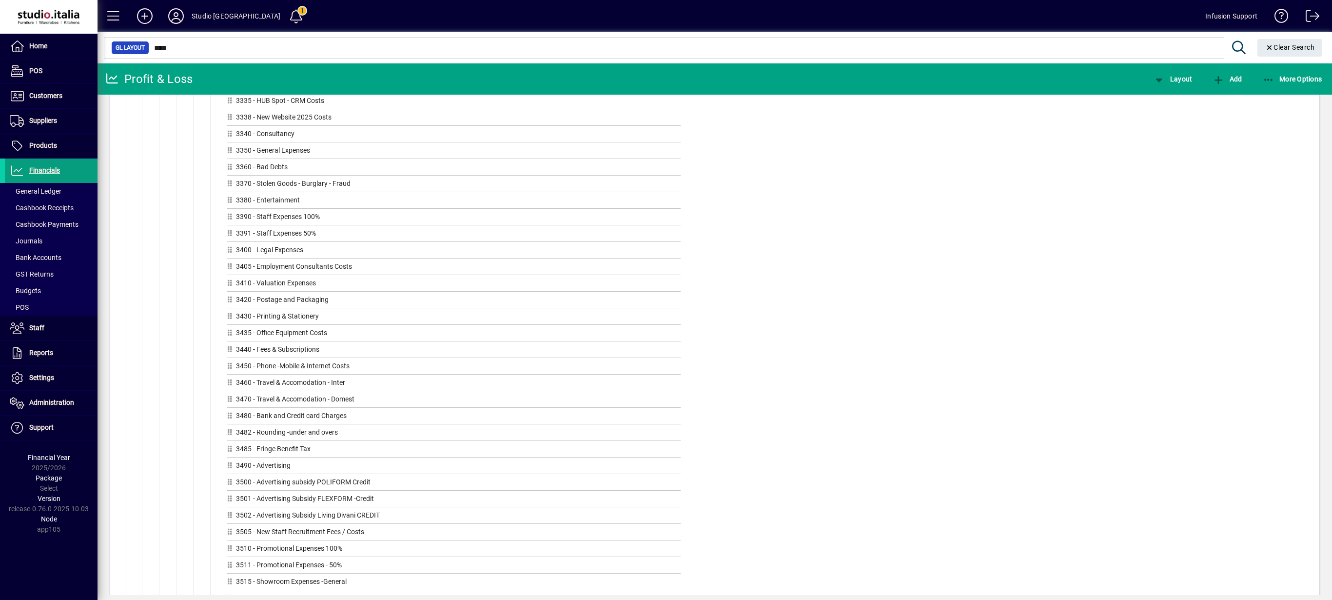
scroll to position [3396, 0]
drag, startPoint x: 1331, startPoint y: 582, endPoint x: 270, endPoint y: 638, distance: 1062.2
click at [998, 71] on span "button" at bounding box center [1292, 78] width 64 height 23
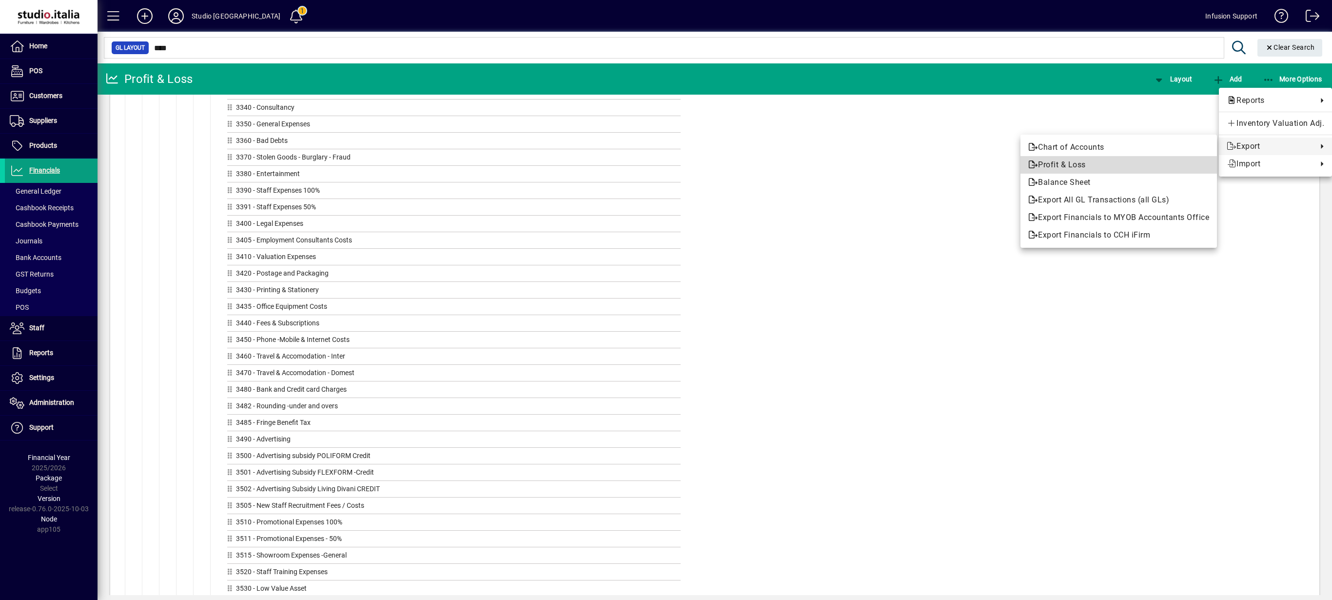
click at [998, 159] on span "Profit & Loss" at bounding box center [1118, 165] width 181 height 12
